Goal: Task Accomplishment & Management: Use online tool/utility

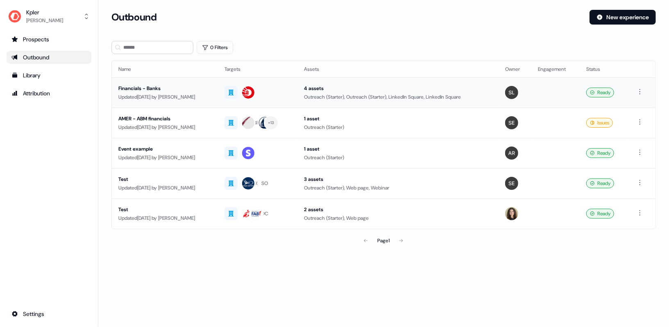
click at [143, 88] on div "Financials - Banks" at bounding box center [164, 88] width 93 height 8
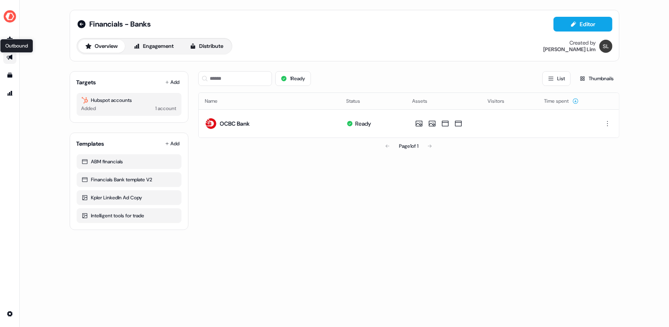
click at [9, 55] on icon "Go to outbound experience" at bounding box center [10, 57] width 7 height 7
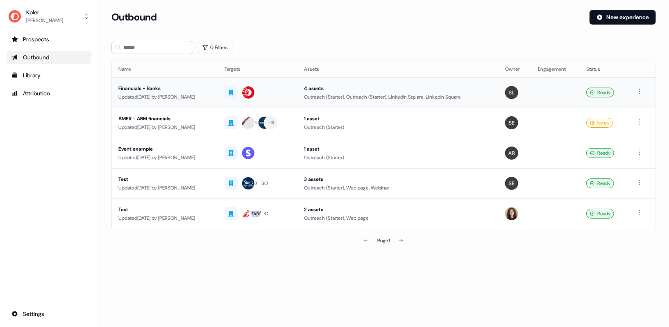
click at [211, 92] on div "Financials - Banks Updated [DATE] by [PERSON_NAME]" at bounding box center [164, 92] width 93 height 17
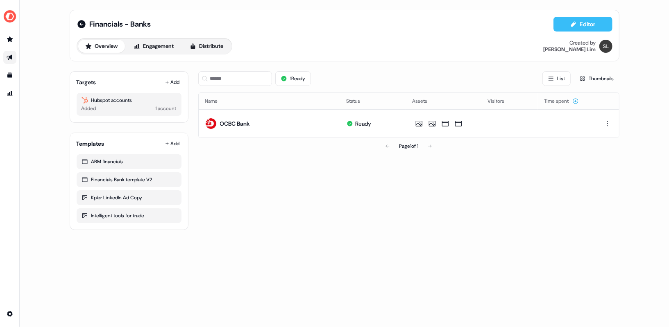
click at [583, 24] on button "Editor" at bounding box center [583, 24] width 59 height 15
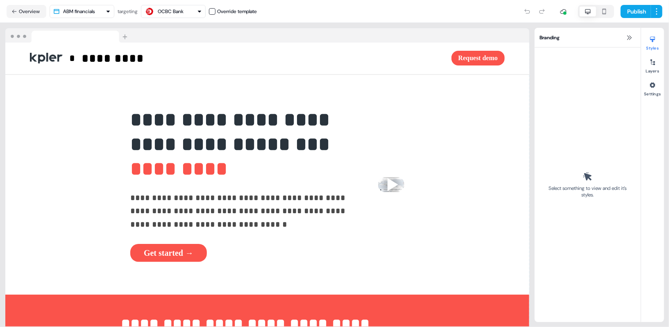
click at [99, 23] on nav "Overview ABM financials targeting OCBC Bank Override template Publish" at bounding box center [334, 11] width 669 height 23
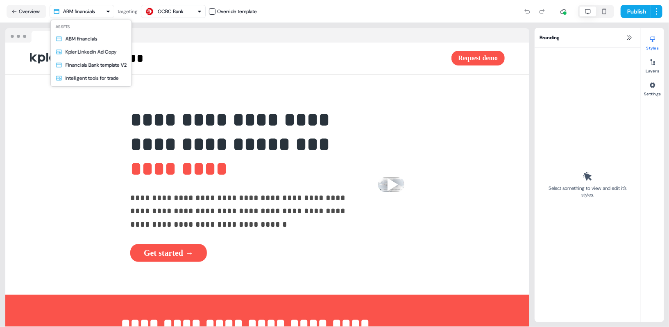
click at [96, 11] on html "**********" at bounding box center [334, 163] width 669 height 327
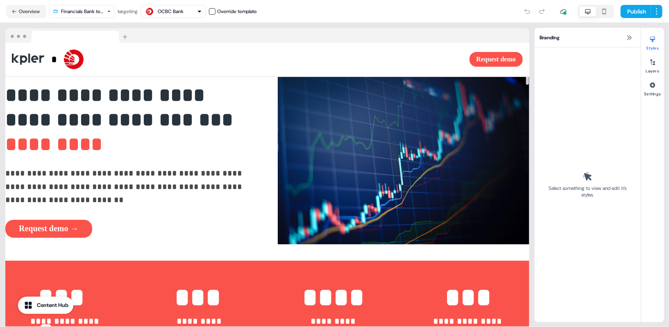
click at [102, 6] on html "**********" at bounding box center [334, 163] width 669 height 327
click at [166, 45] on html "**********" at bounding box center [334, 163] width 669 height 327
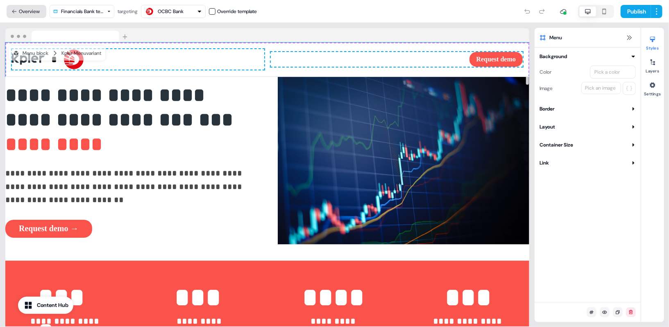
click at [16, 9] on icon at bounding box center [14, 12] width 6 height 6
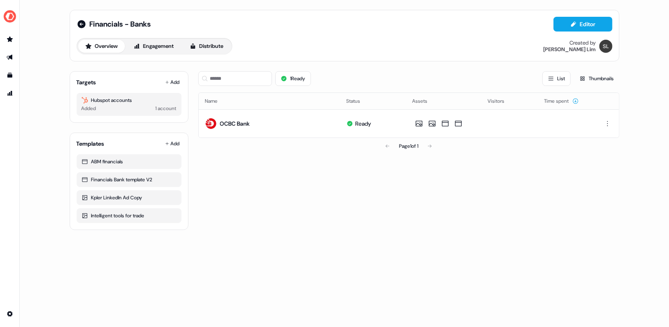
click at [11, 68] on ul "side nav menu" at bounding box center [9, 66] width 19 height 67
click at [11, 70] on link "Go to templates" at bounding box center [9, 75] width 13 height 13
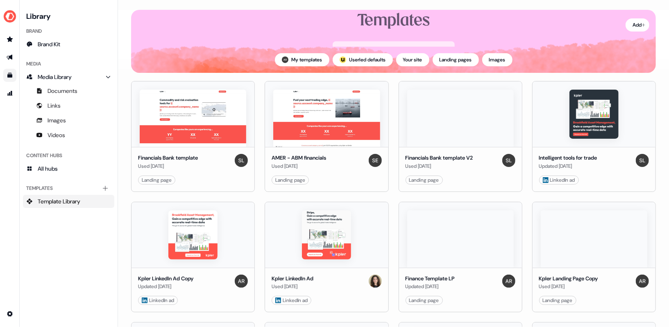
scroll to position [43, 0]
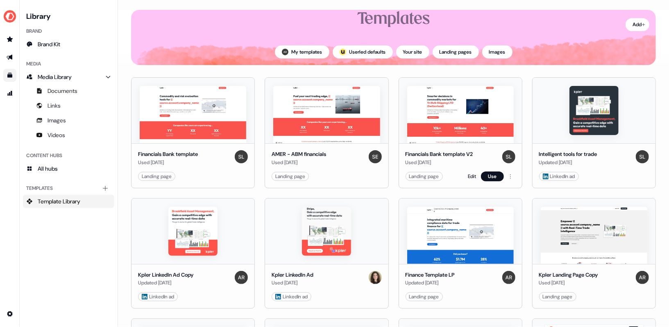
click at [454, 152] on div "Financials Bank template V2" at bounding box center [440, 154] width 68 height 8
click at [470, 177] on link "Edit" at bounding box center [472, 177] width 8 height 8
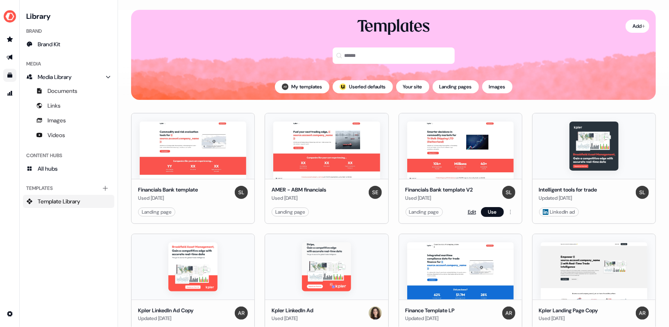
click at [468, 211] on link "Edit" at bounding box center [472, 212] width 8 height 8
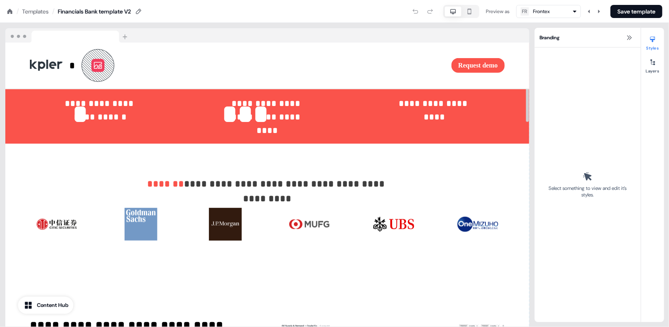
scroll to position [268, 0]
